Goal: Communication & Community: Answer question/provide support

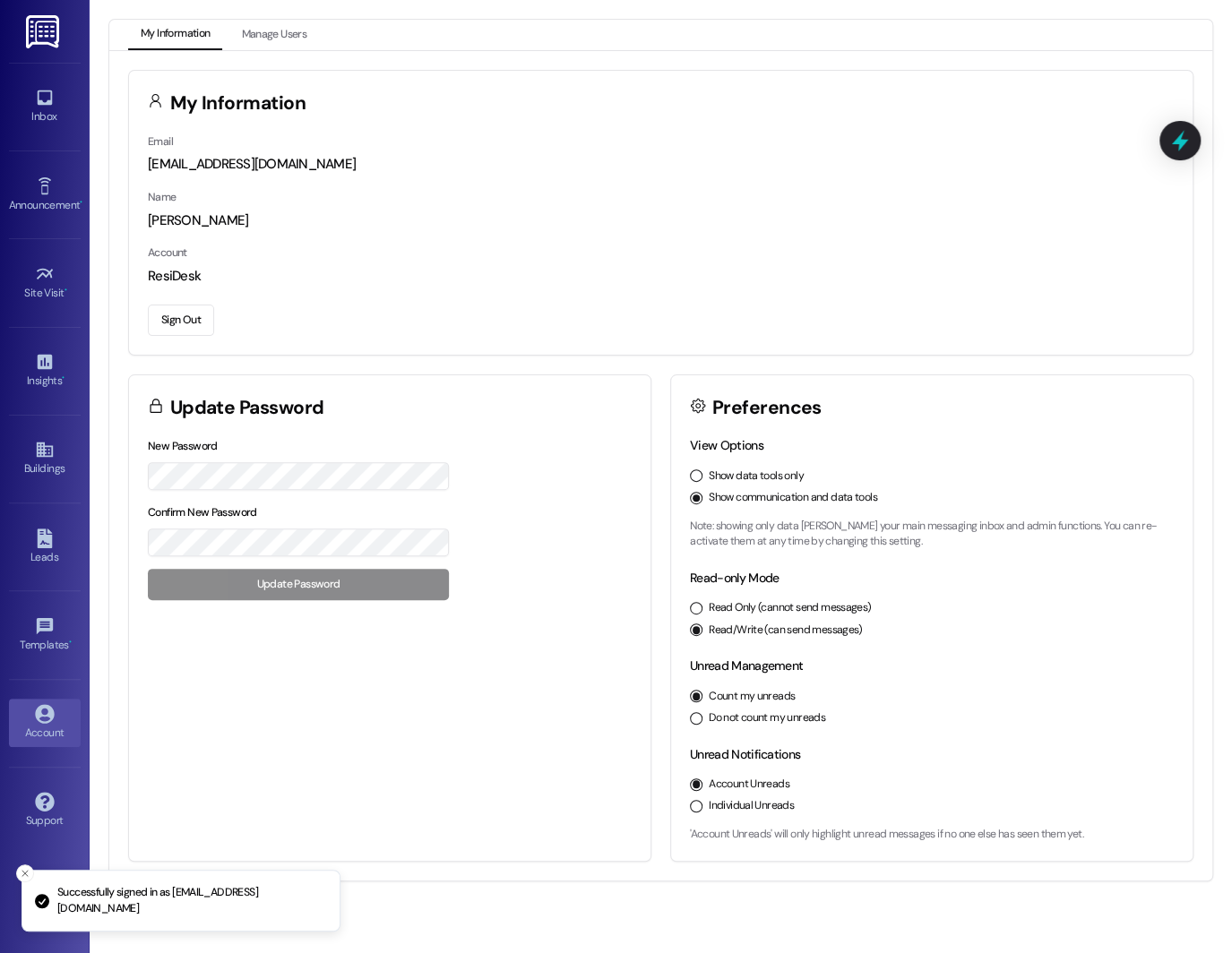
click at [723, 479] on label "Show data tools only" at bounding box center [756, 476] width 95 height 17
click at [702, 479] on button "Show data tools only" at bounding box center [696, 475] width 13 height 13
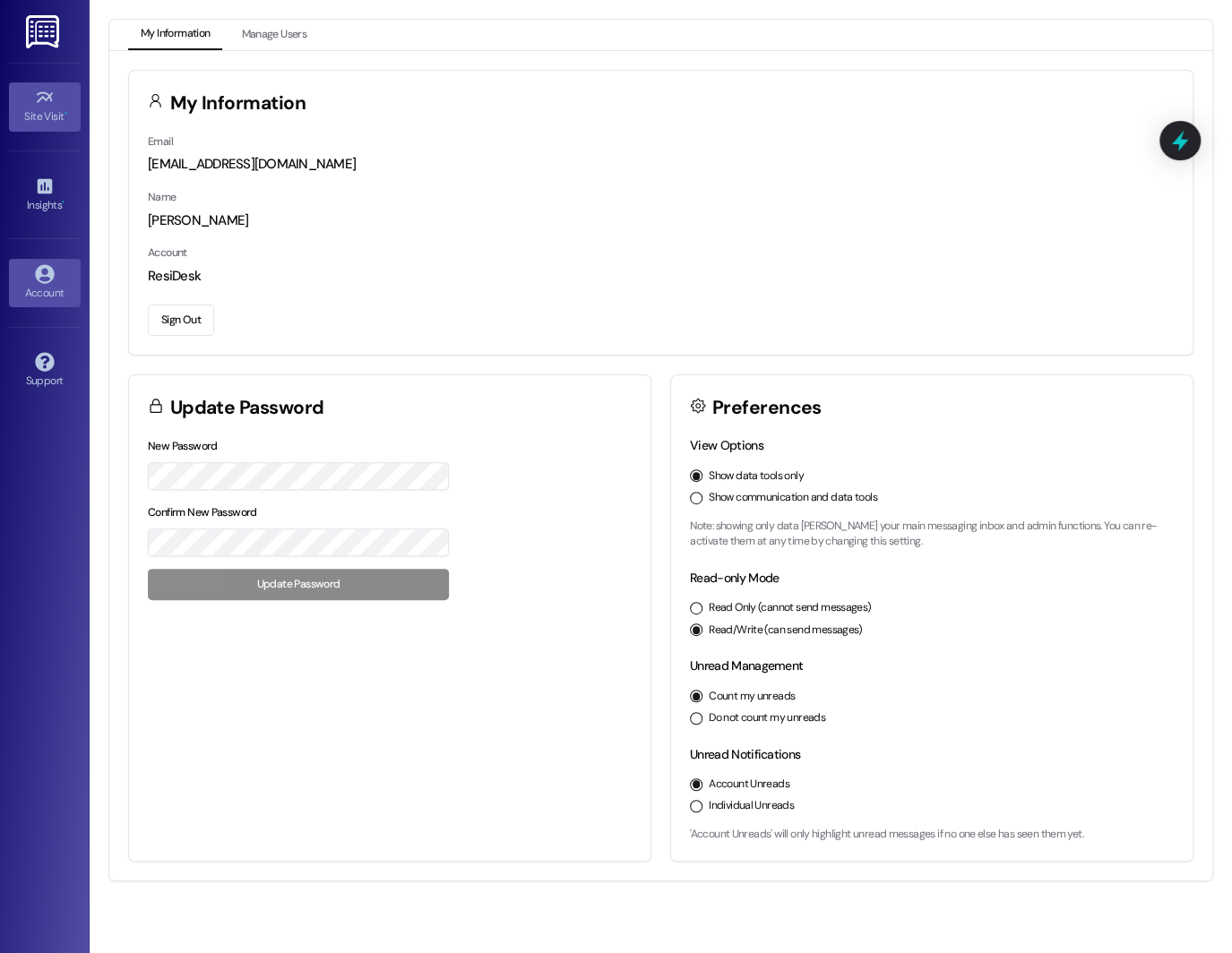
click at [56, 99] on link "Site Visit •" at bounding box center [45, 107] width 72 height 49
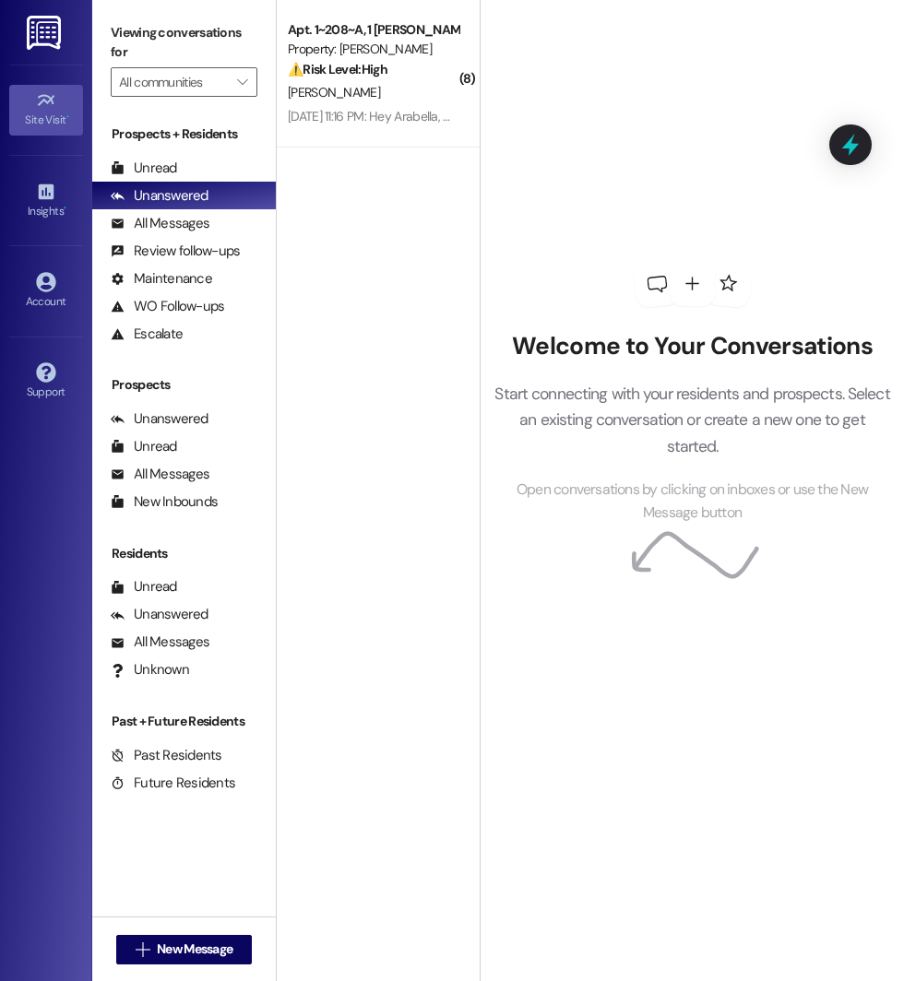
click at [24, 125] on div "Site Visit •" at bounding box center [46, 120] width 92 height 18
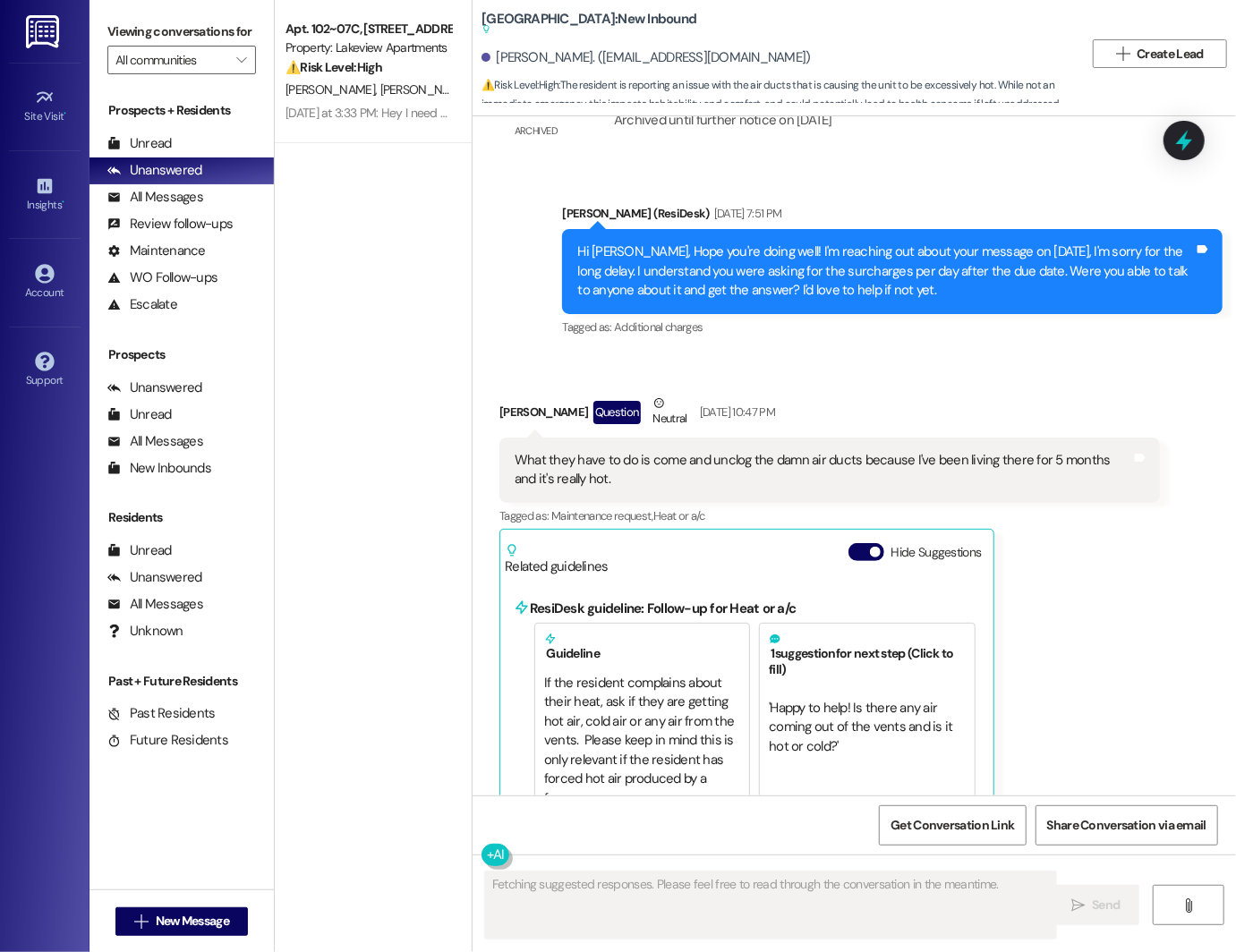
scroll to position [11068, 0]
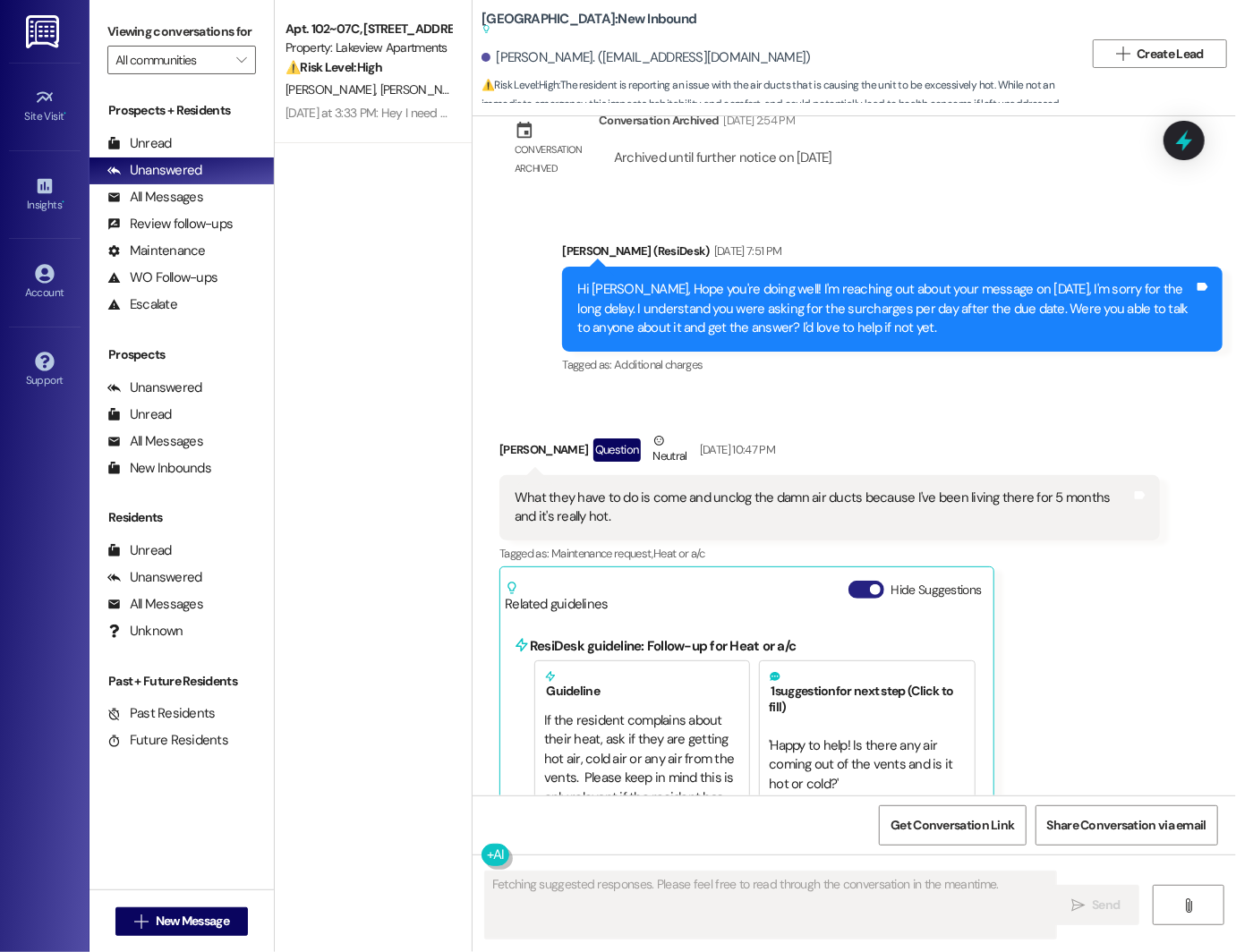
click at [870, 584] on span "button" at bounding box center [875, 589] width 11 height 11
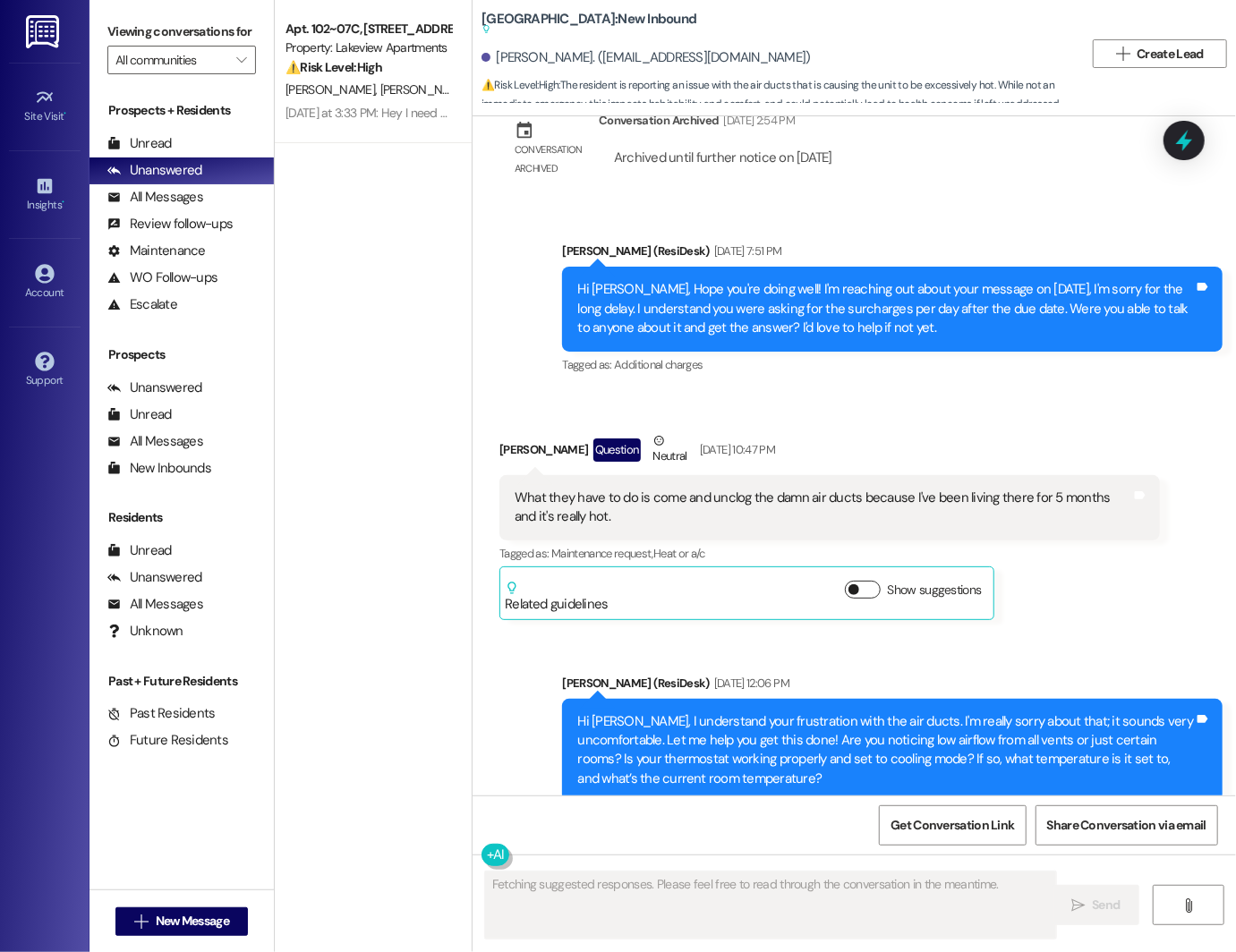
scroll to position [11016, 0]
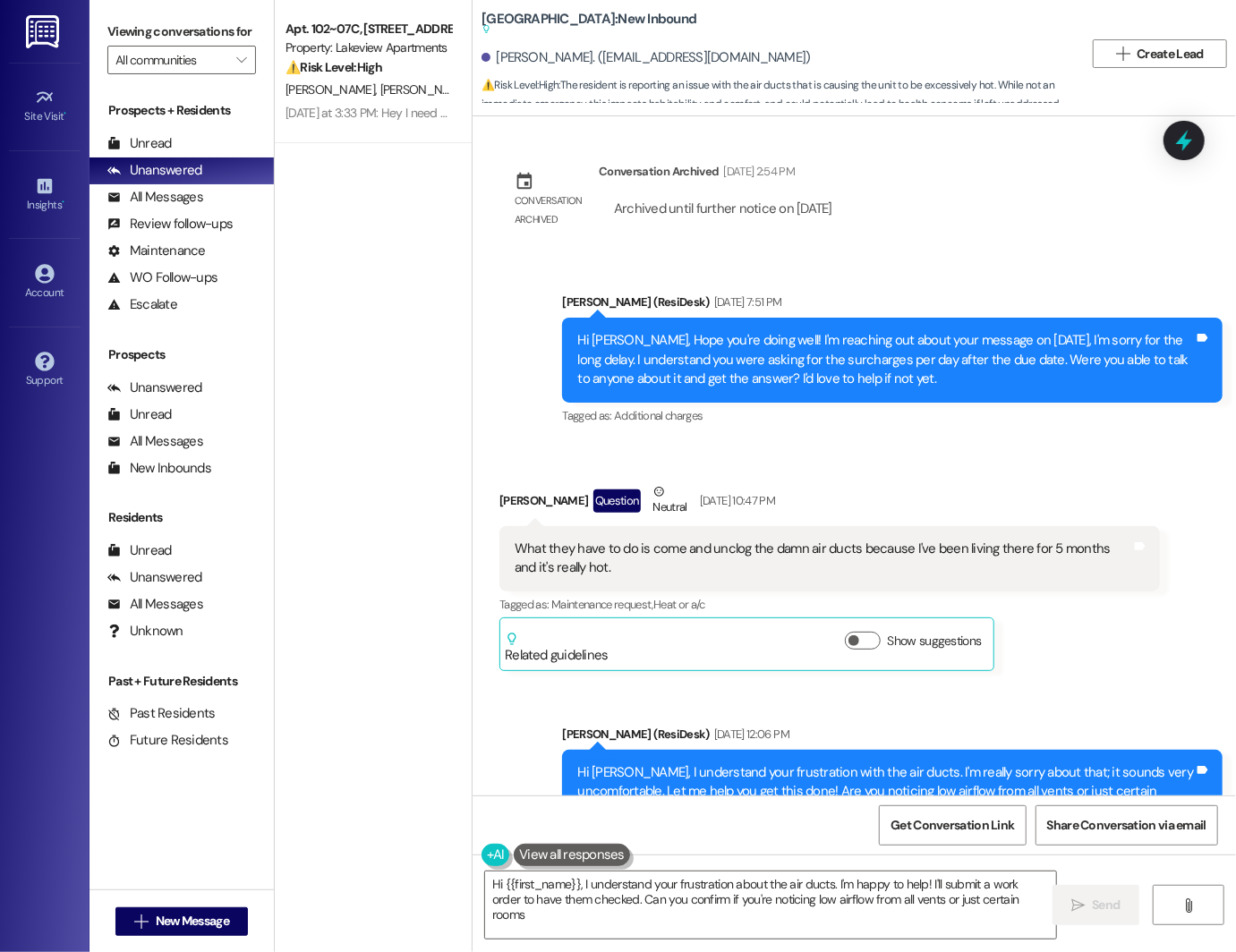
type textarea "Hi {{first_name}}, I understand your frustration about the air ducts. I'm happy…"
